Goal: Transaction & Acquisition: Book appointment/travel/reservation

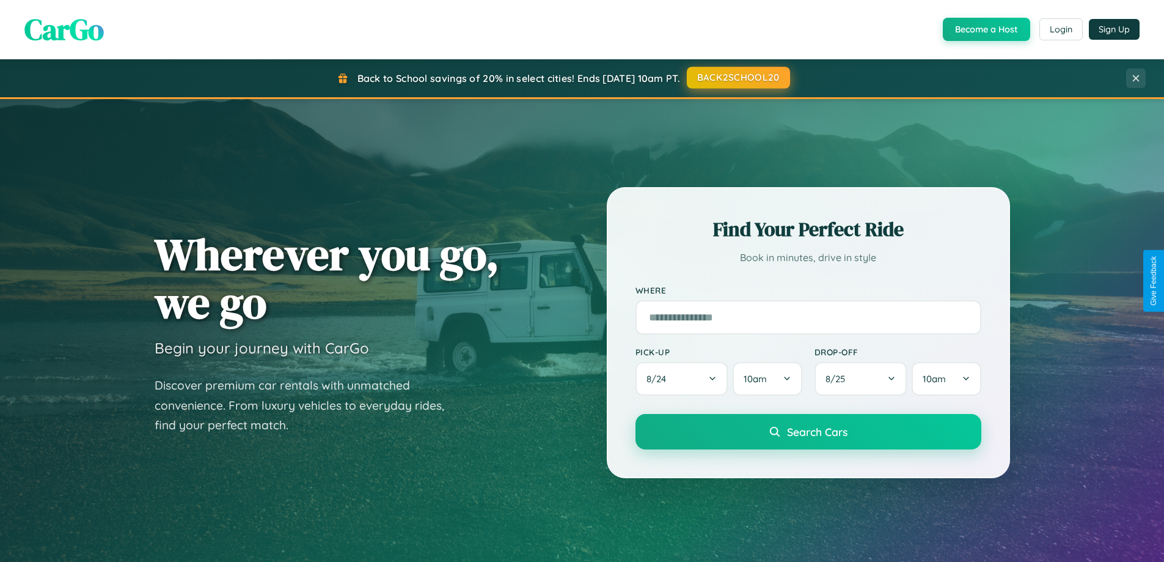
click at [737, 78] on button "BACK2SCHOOL20" at bounding box center [738, 78] width 103 height 22
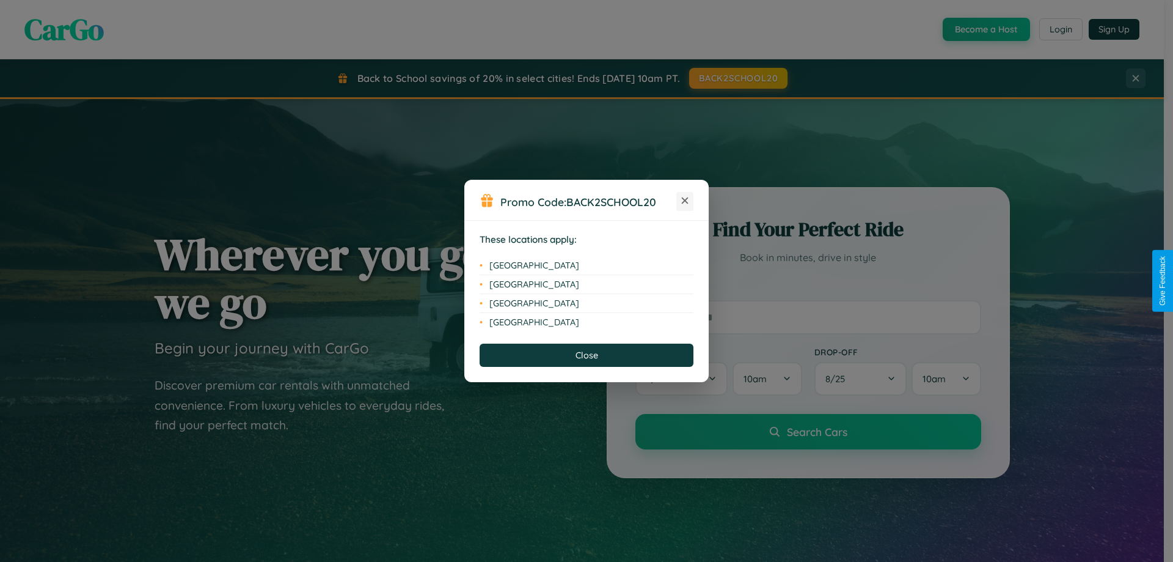
click at [685, 201] on icon at bounding box center [685, 200] width 7 height 7
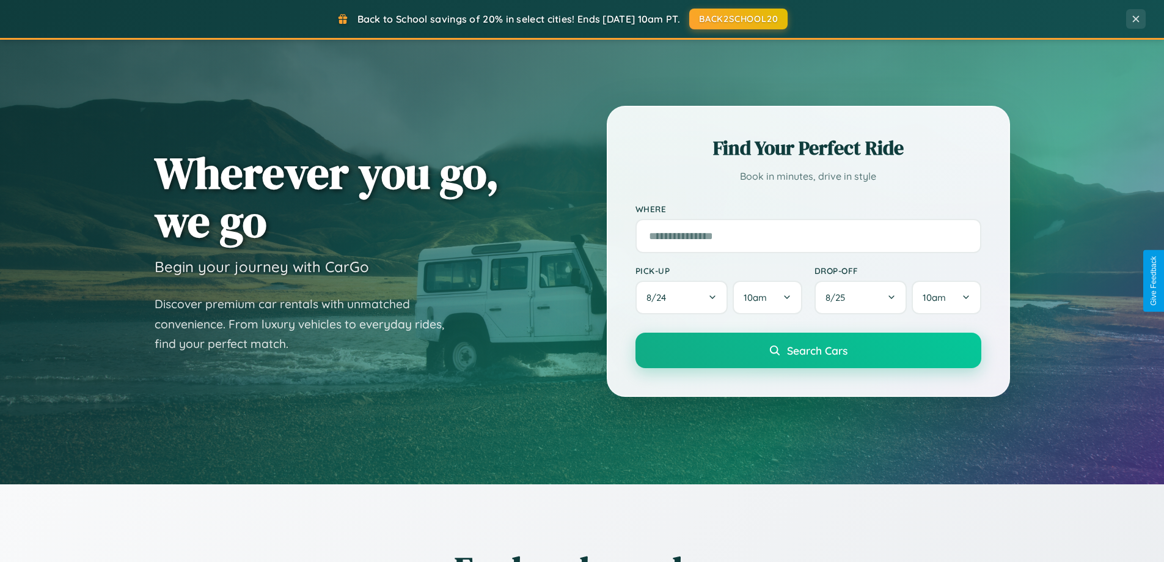
scroll to position [527, 0]
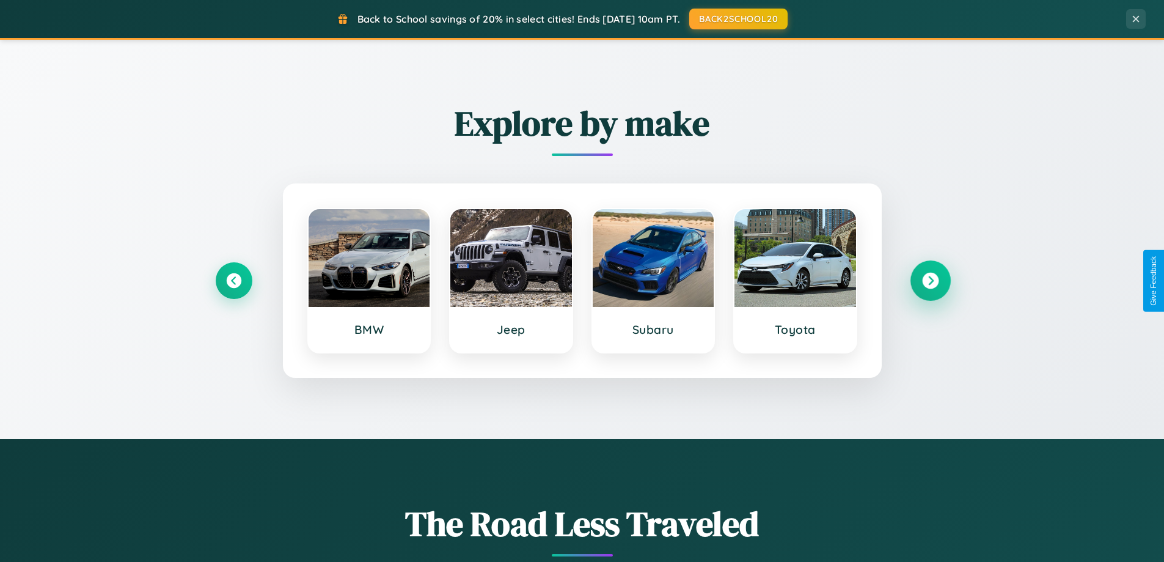
click at [930, 280] on icon at bounding box center [930, 281] width 16 height 16
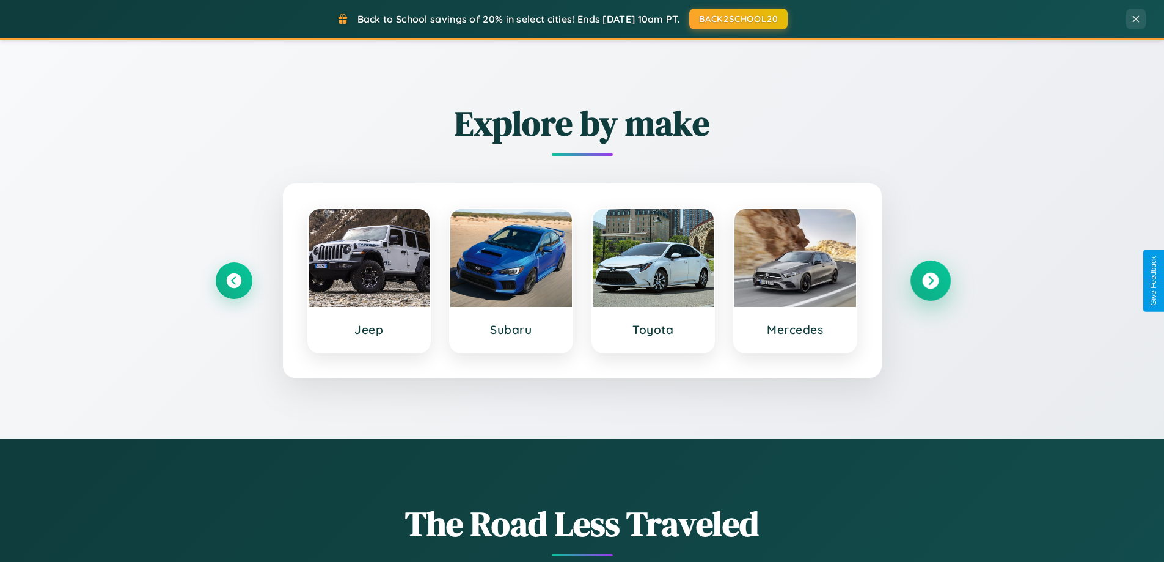
click at [930, 280] on icon at bounding box center [930, 281] width 16 height 16
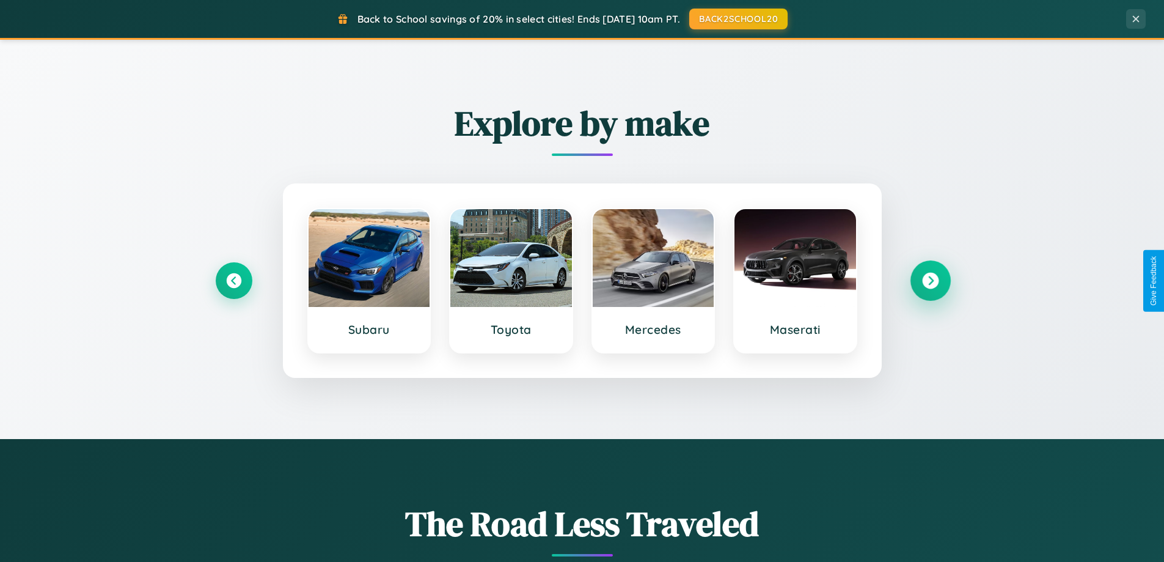
click at [930, 280] on icon at bounding box center [930, 281] width 16 height 16
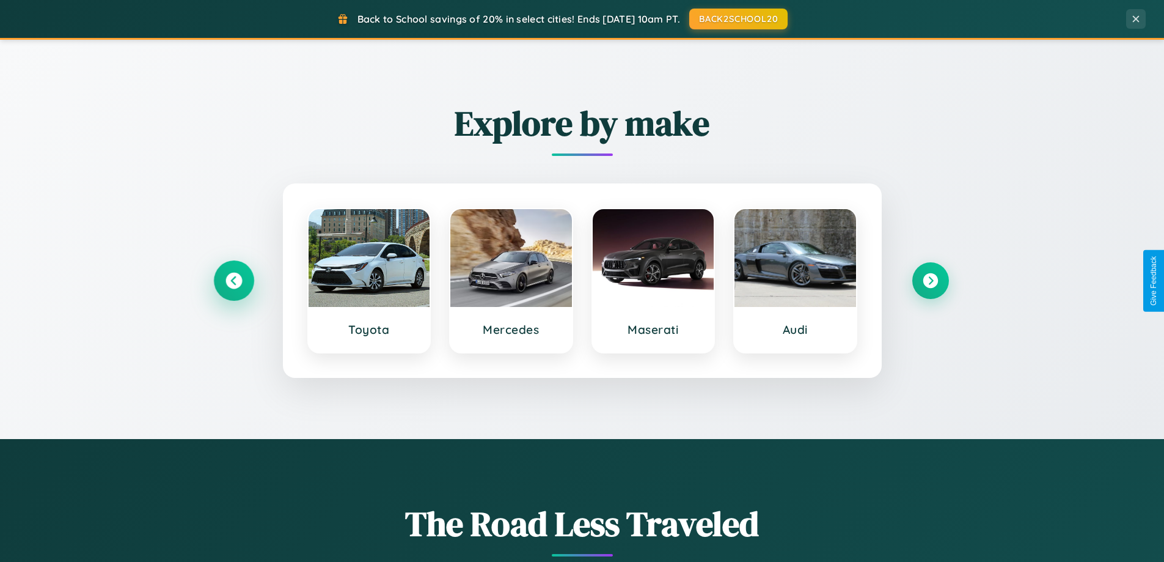
click at [233, 280] on icon at bounding box center [233, 281] width 16 height 16
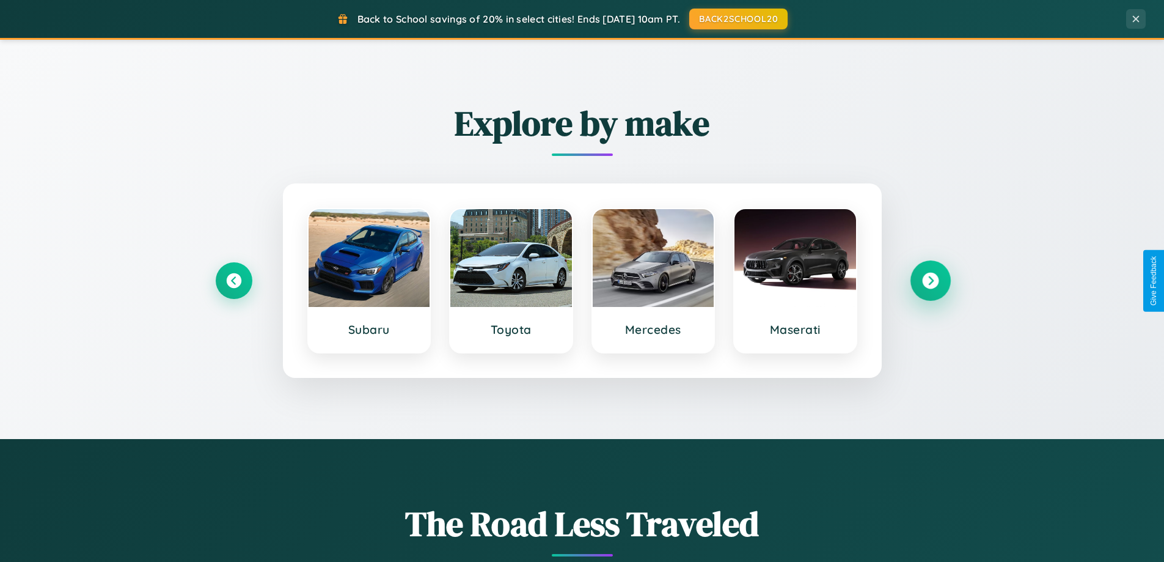
click at [930, 280] on icon at bounding box center [930, 281] width 16 height 16
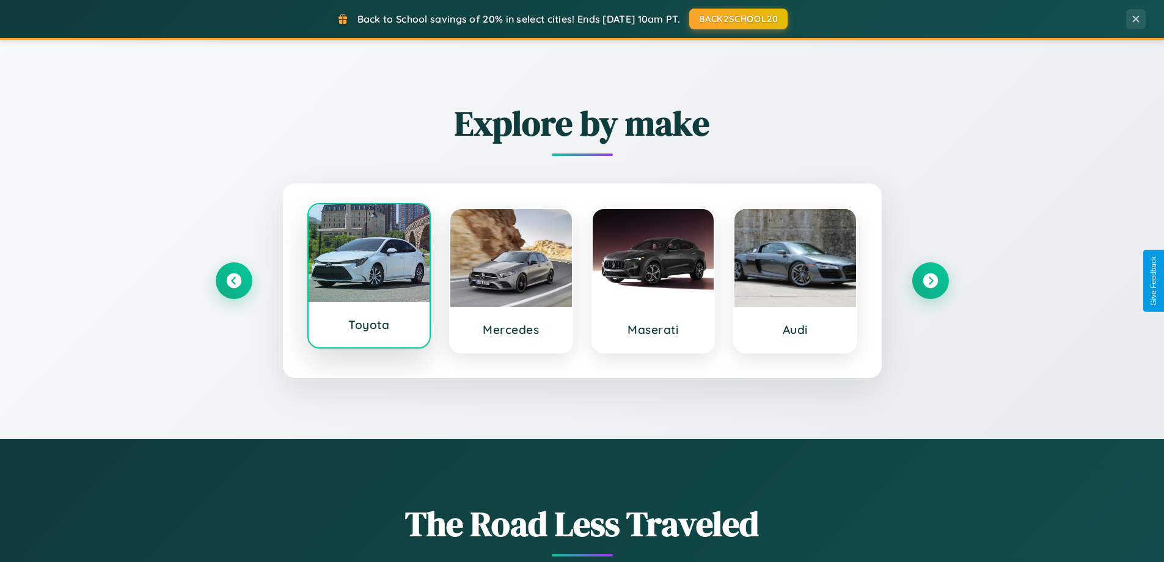
click at [368, 277] on div at bounding box center [370, 253] width 122 height 98
